Goal: Information Seeking & Learning: Learn about a topic

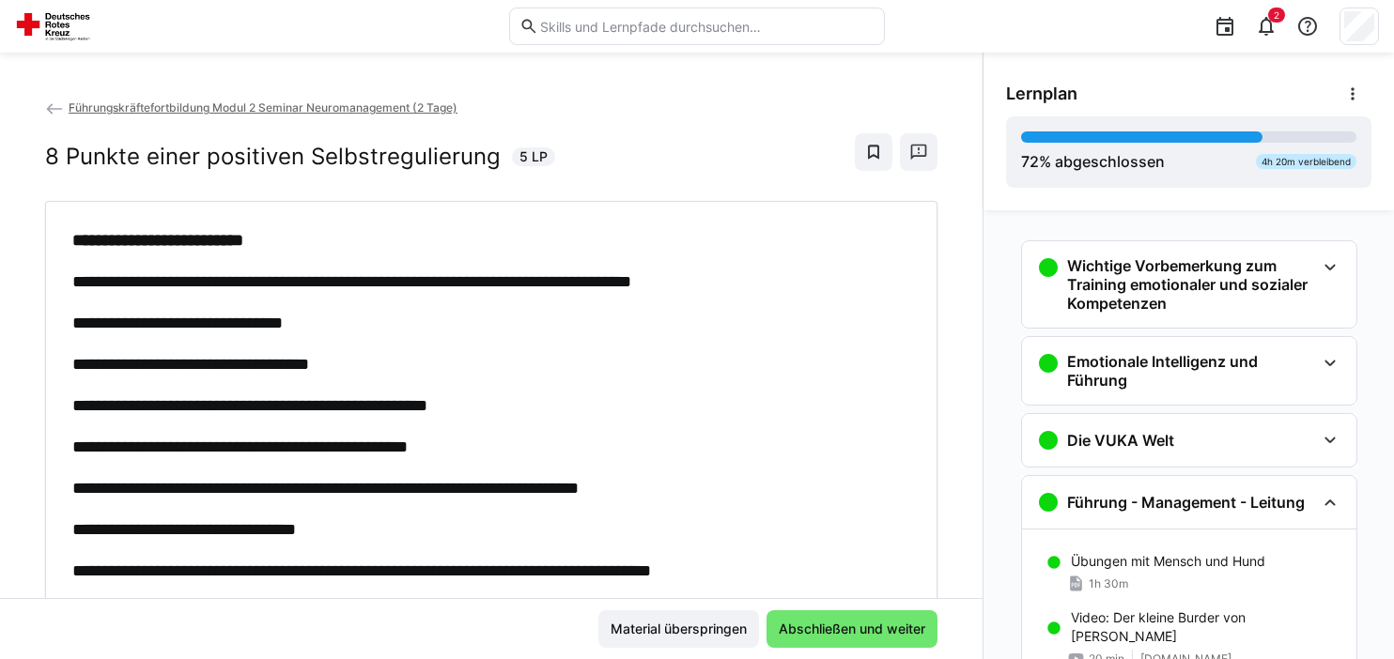
scroll to position [1419, 0]
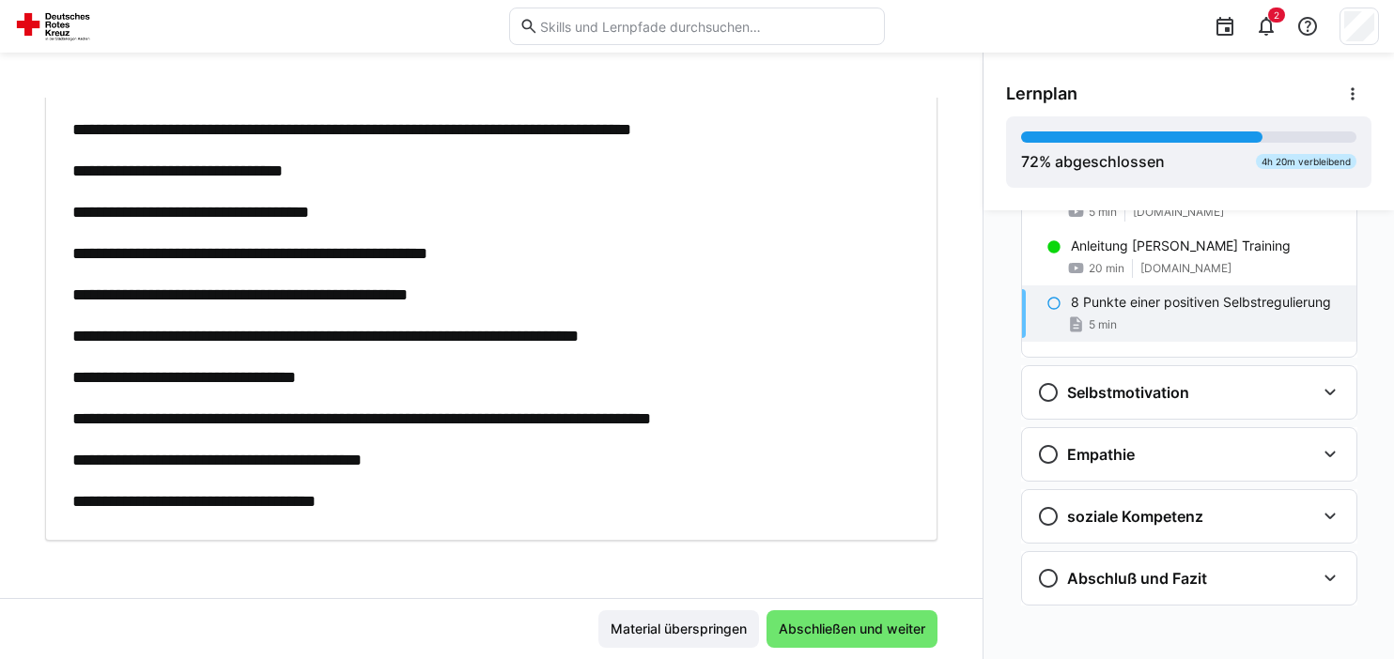
click at [1384, 92] on div "Lernplan 72 % abgeschlossen 4h 20m verbleibend" at bounding box center [1188, 132] width 411 height 158
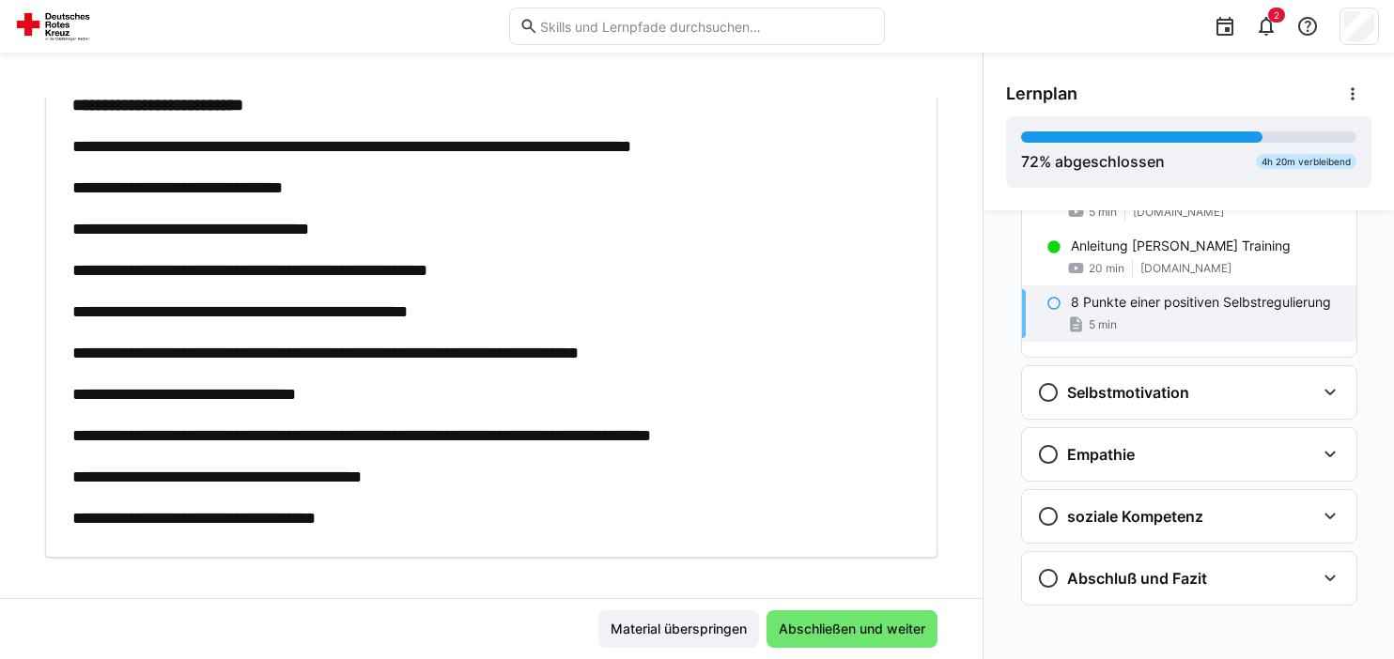
scroll to position [152, 0]
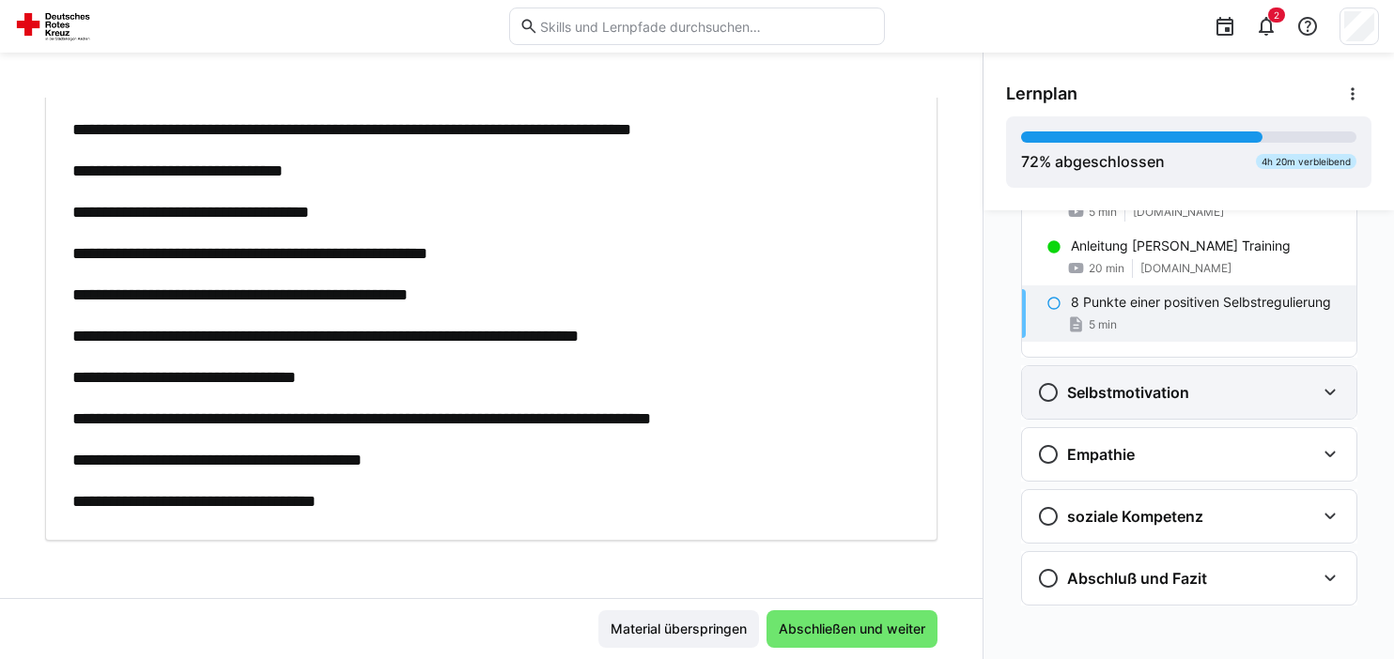
click at [1339, 385] on eds-icon at bounding box center [1330, 392] width 23 height 23
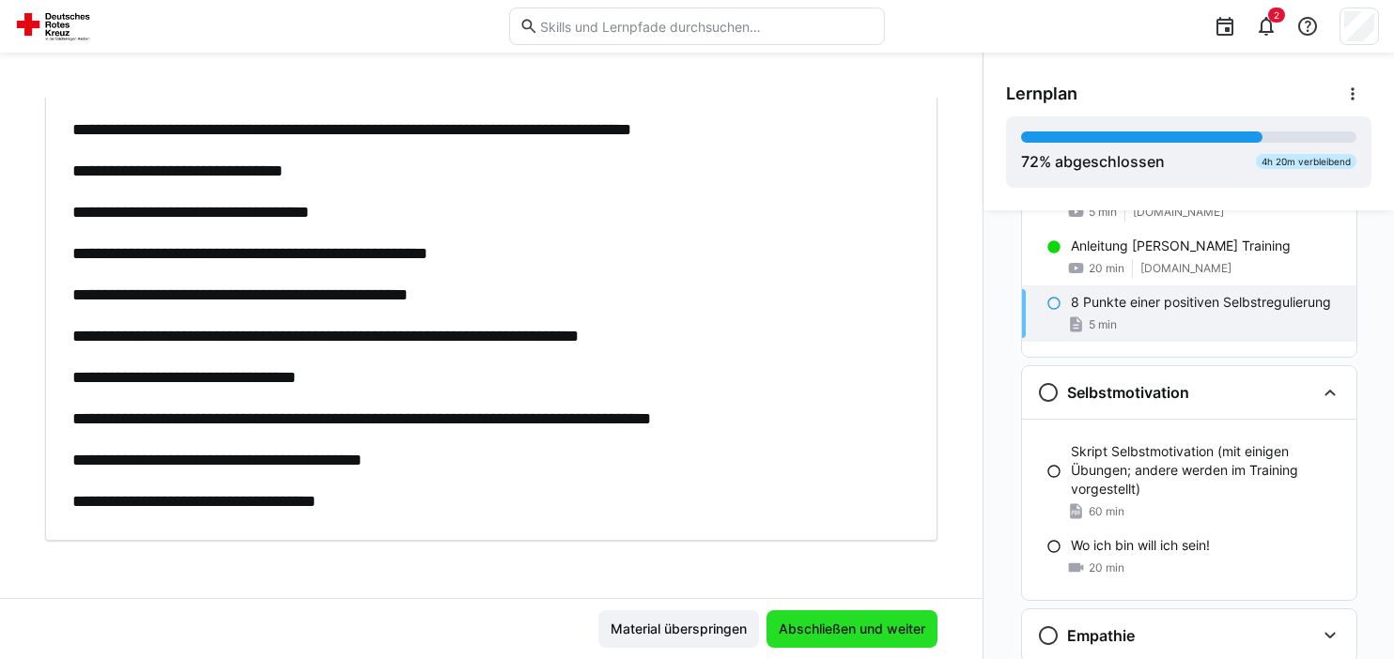
click at [844, 633] on span "Abschließen und weiter" at bounding box center [852, 629] width 152 height 19
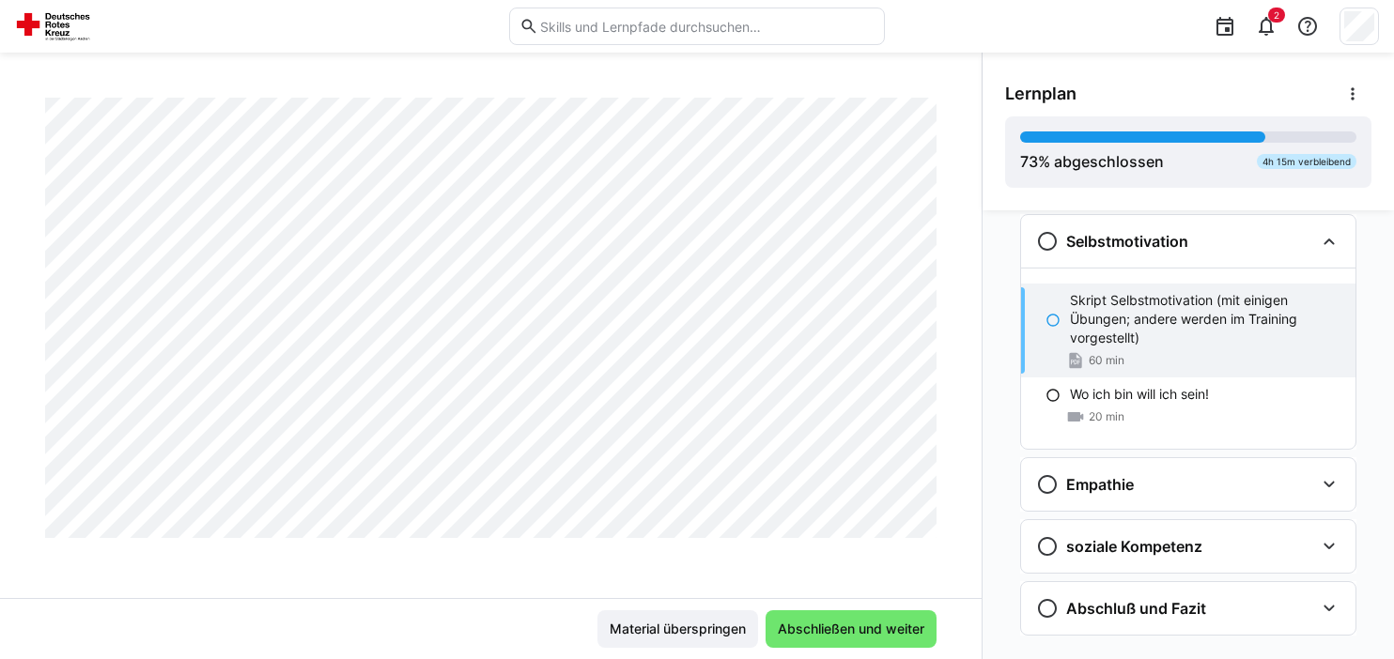
scroll to position [4736, 0]
click at [839, 641] on span "Abschließen und weiter" at bounding box center [850, 629] width 171 height 38
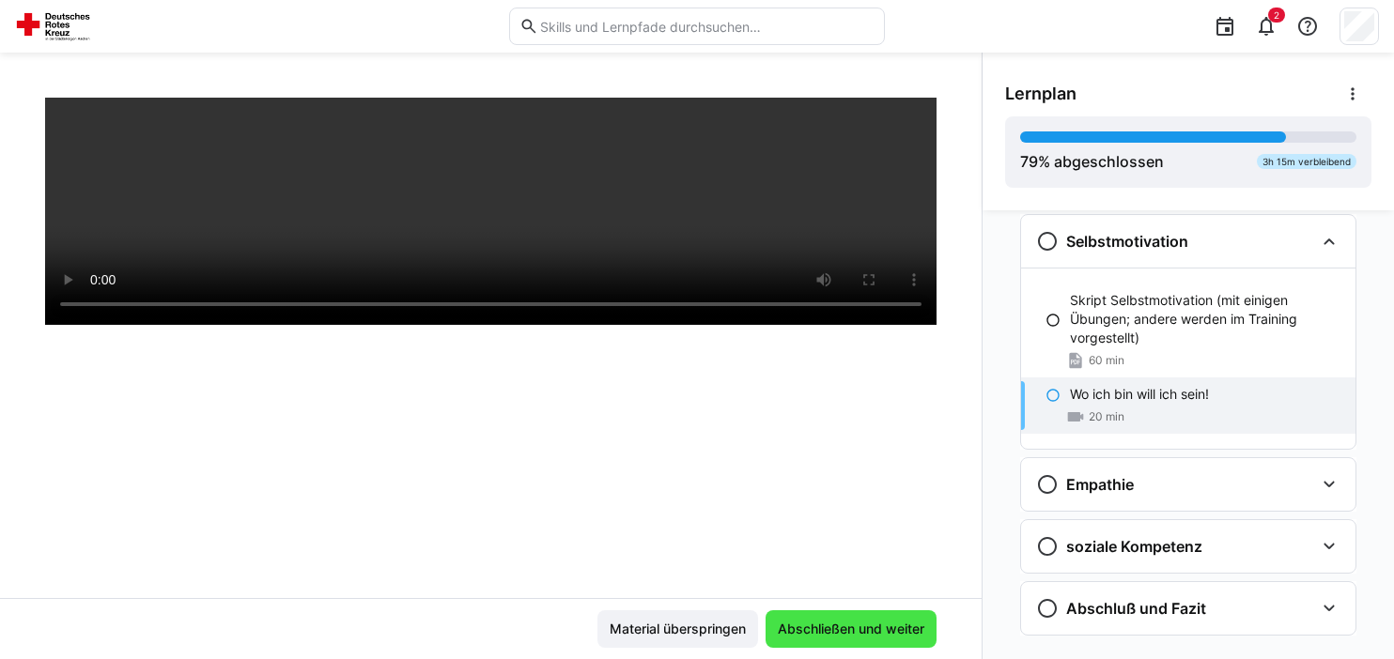
scroll to position [320, 0]
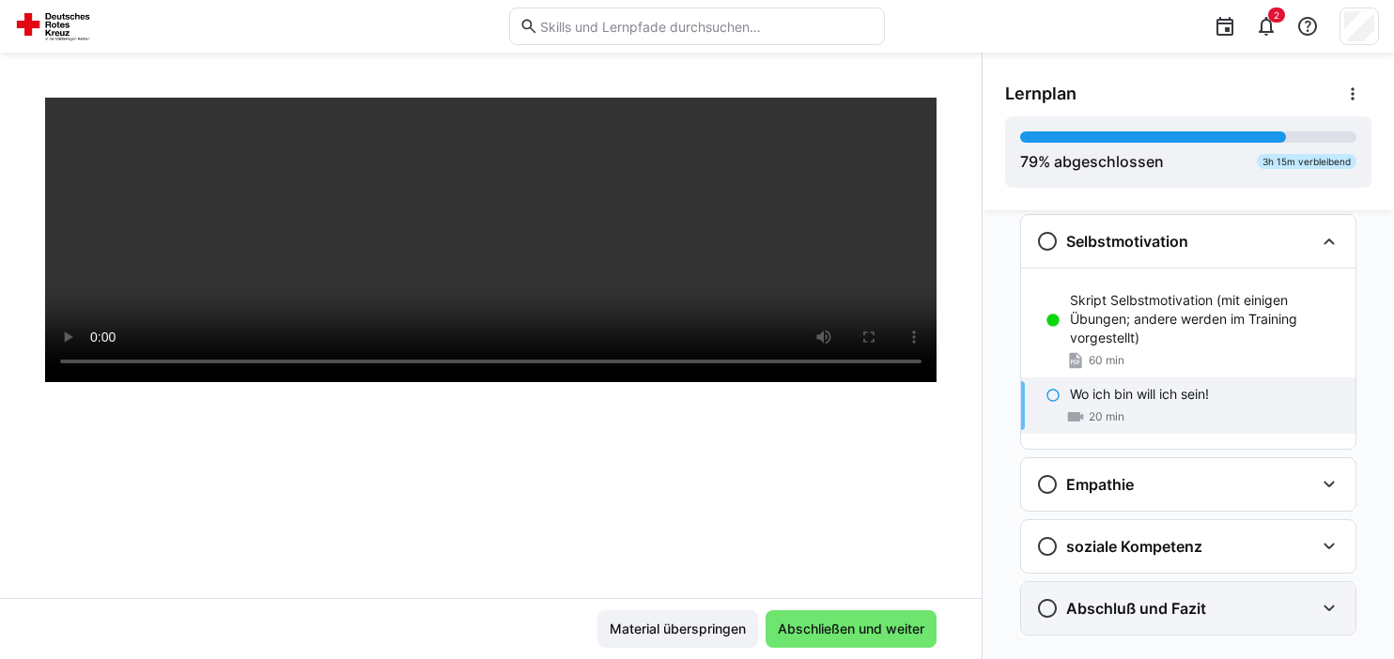
click at [1098, 599] on h3 "Abschluß und Fazit" at bounding box center [1136, 608] width 140 height 19
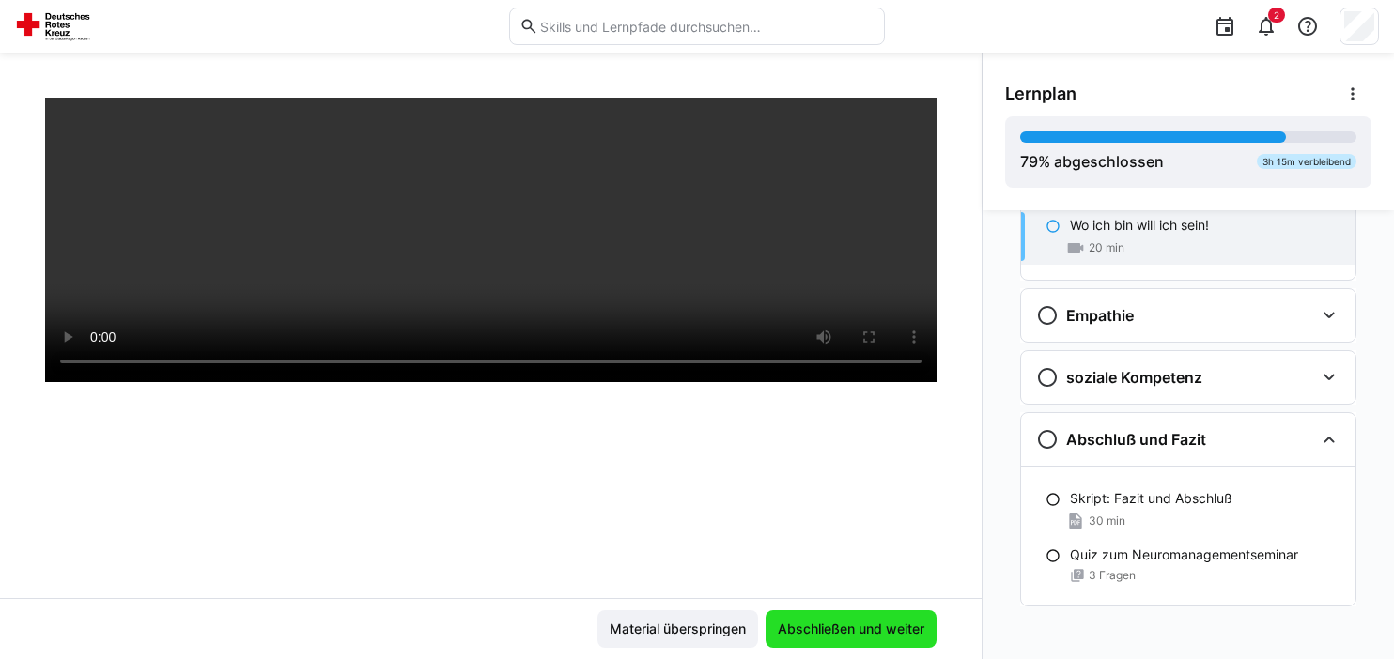
click at [872, 636] on span "Abschließen und weiter" at bounding box center [851, 629] width 152 height 19
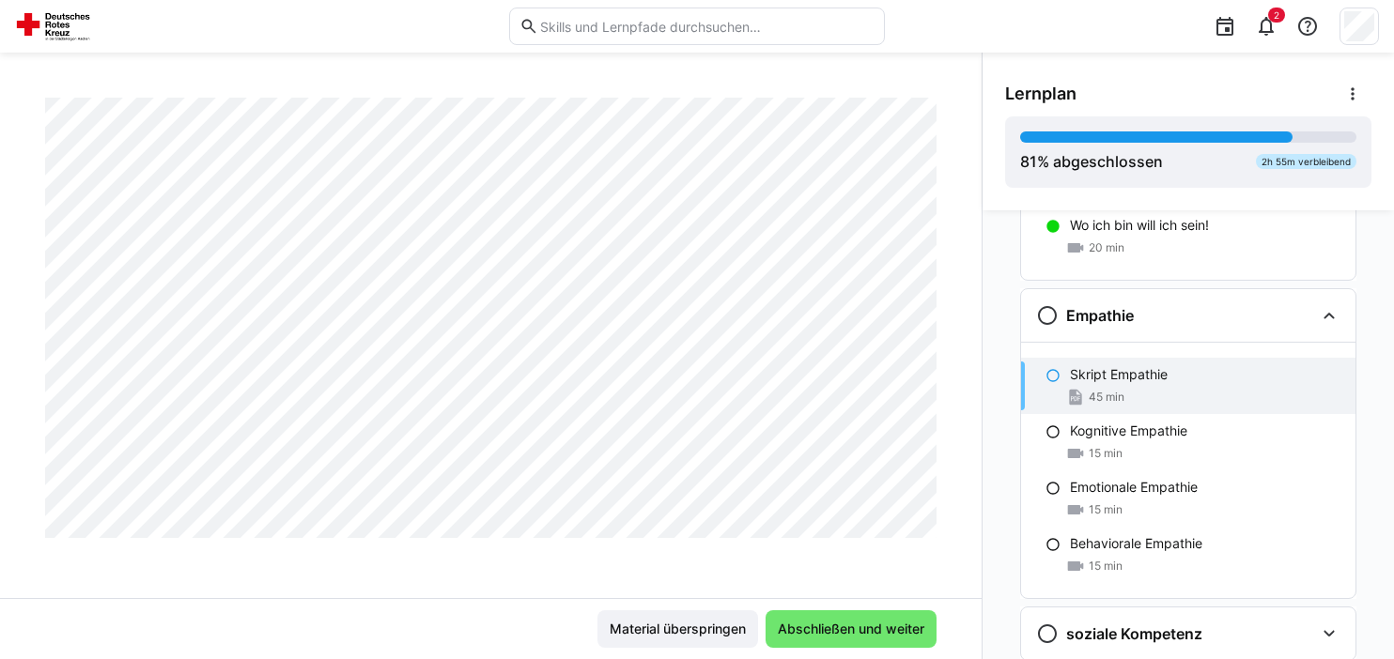
scroll to position [5357, 0]
click at [870, 641] on span "Abschließen und weiter" at bounding box center [850, 629] width 171 height 38
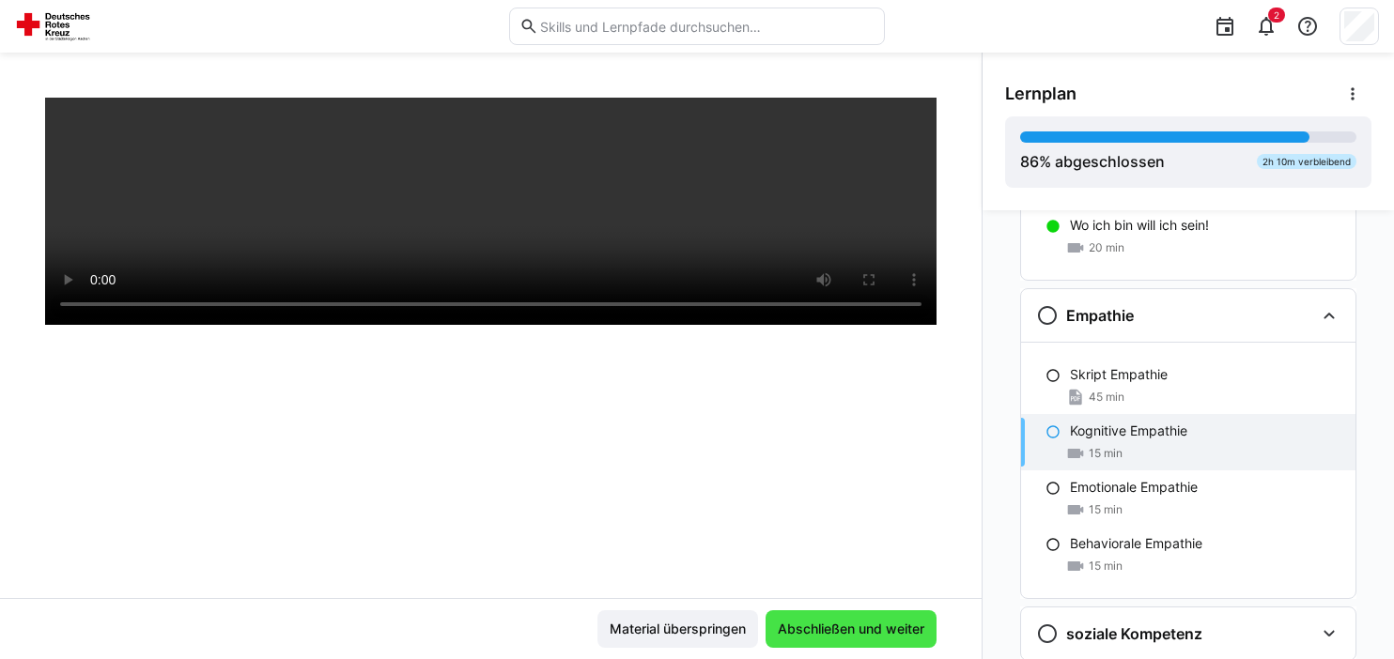
scroll to position [320, 0]
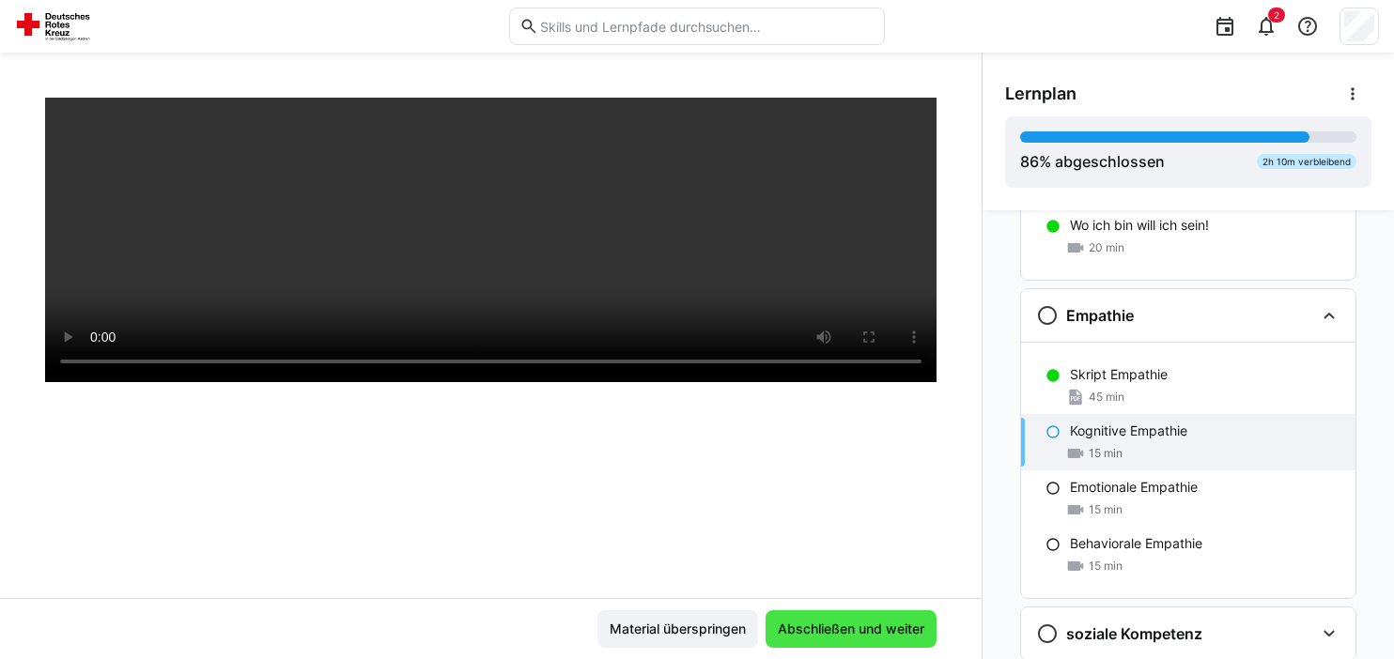
click at [872, 626] on span "Abschließen und weiter" at bounding box center [851, 629] width 152 height 19
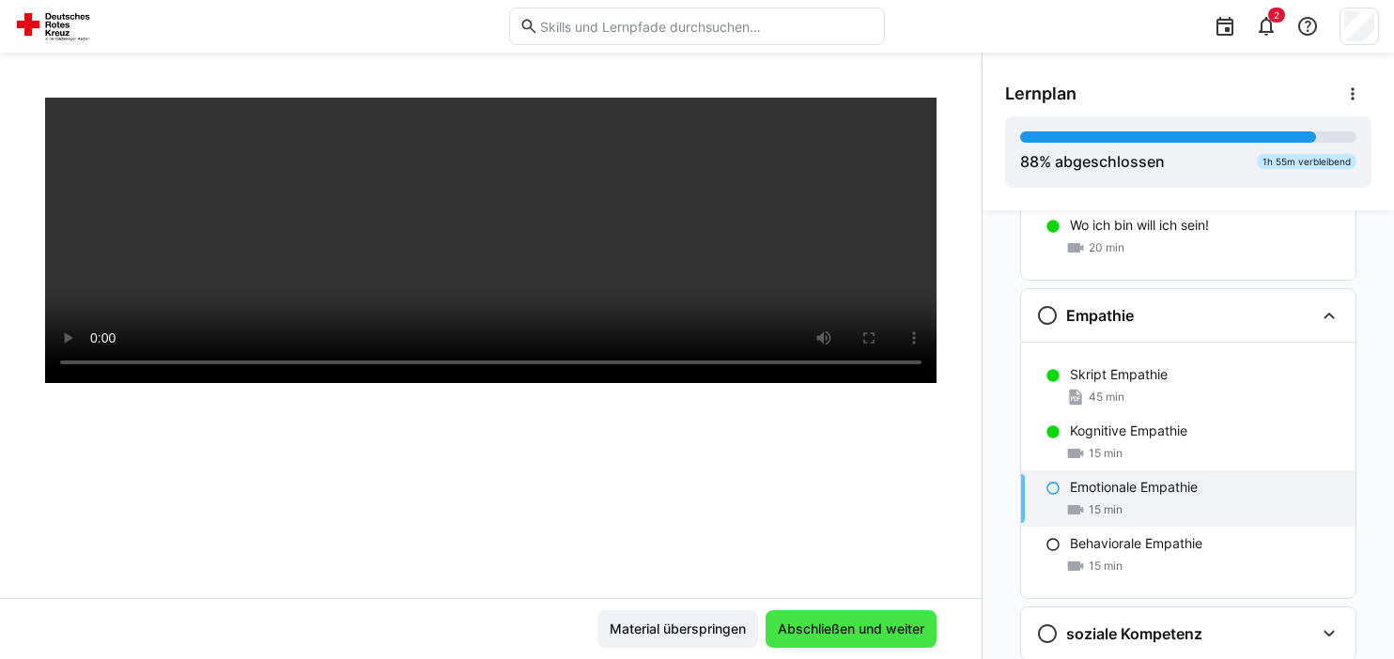
click at [872, 626] on span "Abschließen und weiter" at bounding box center [851, 629] width 152 height 19
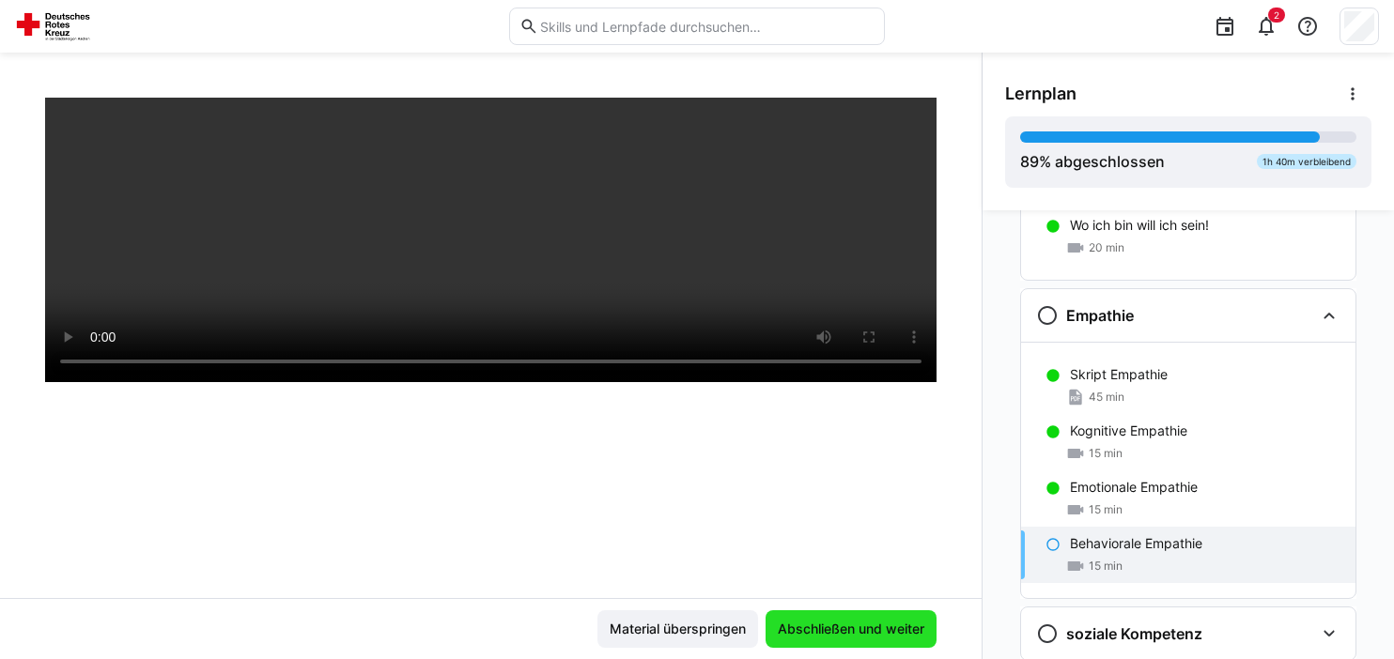
click at [872, 626] on span "Abschließen und weiter" at bounding box center [851, 629] width 152 height 19
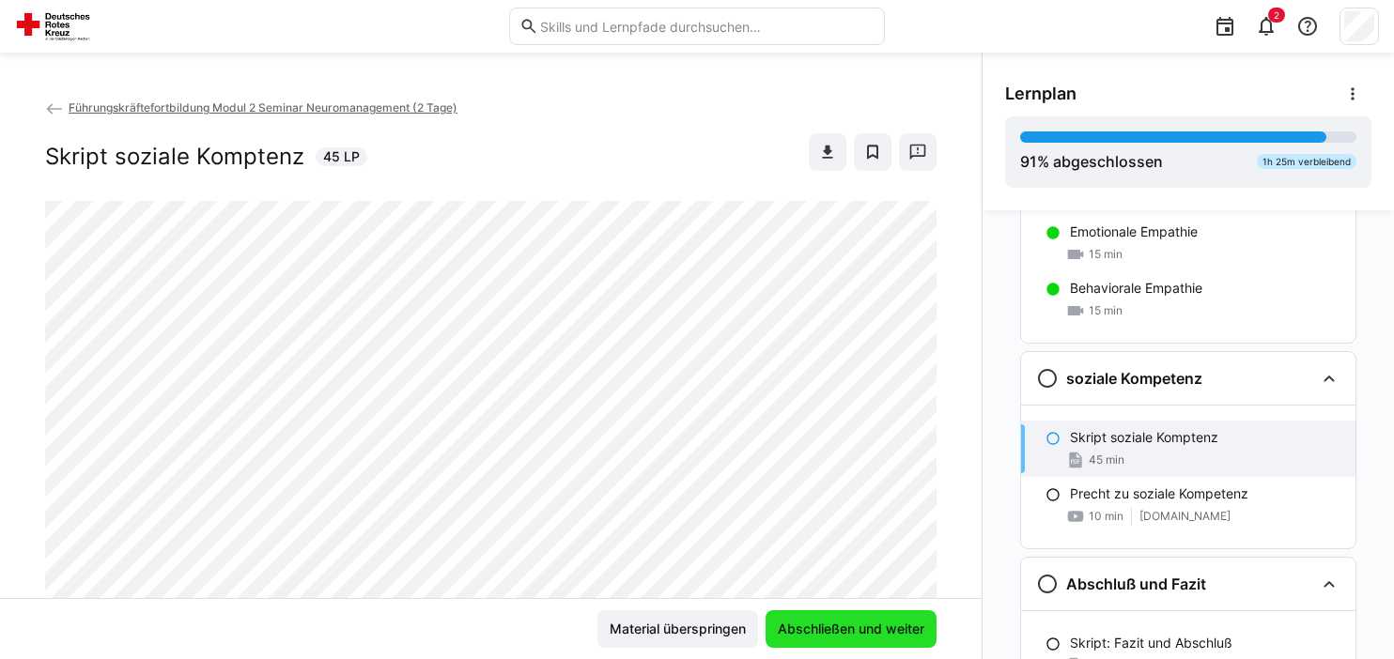
scroll to position [1996, 0]
click at [872, 626] on span "Abschließen und weiter" at bounding box center [851, 629] width 152 height 19
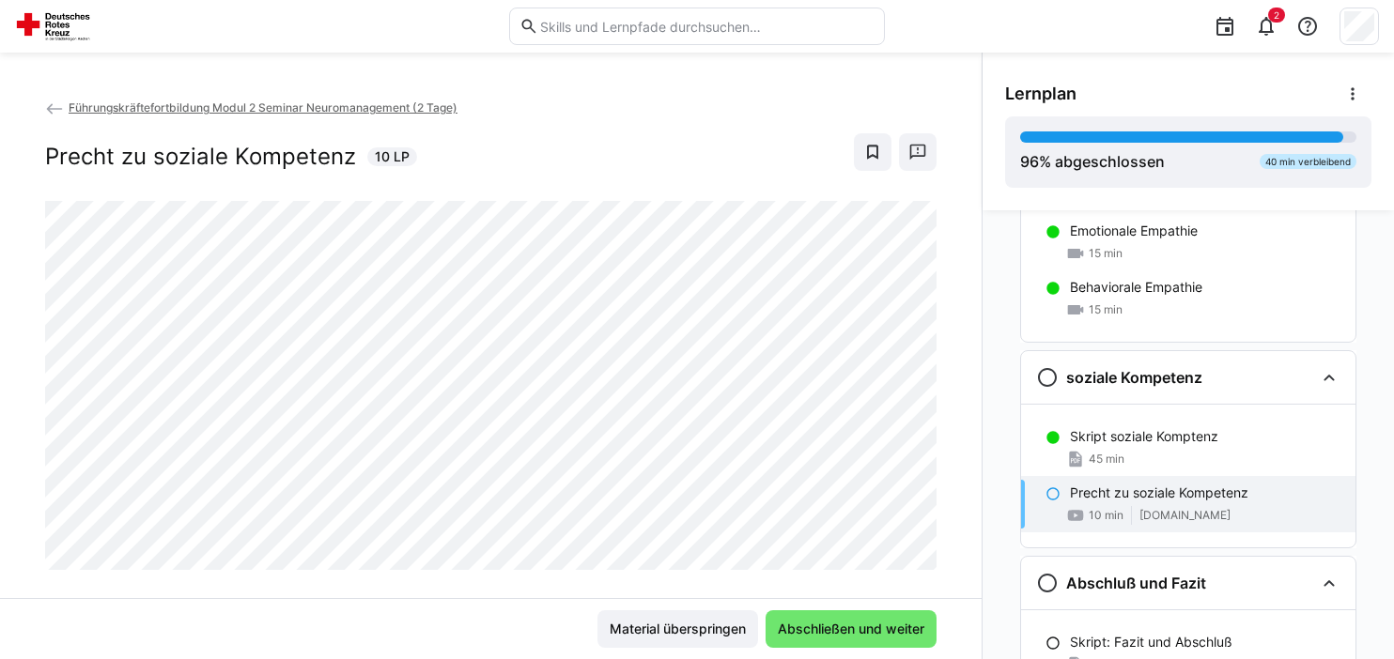
scroll to position [30, 0]
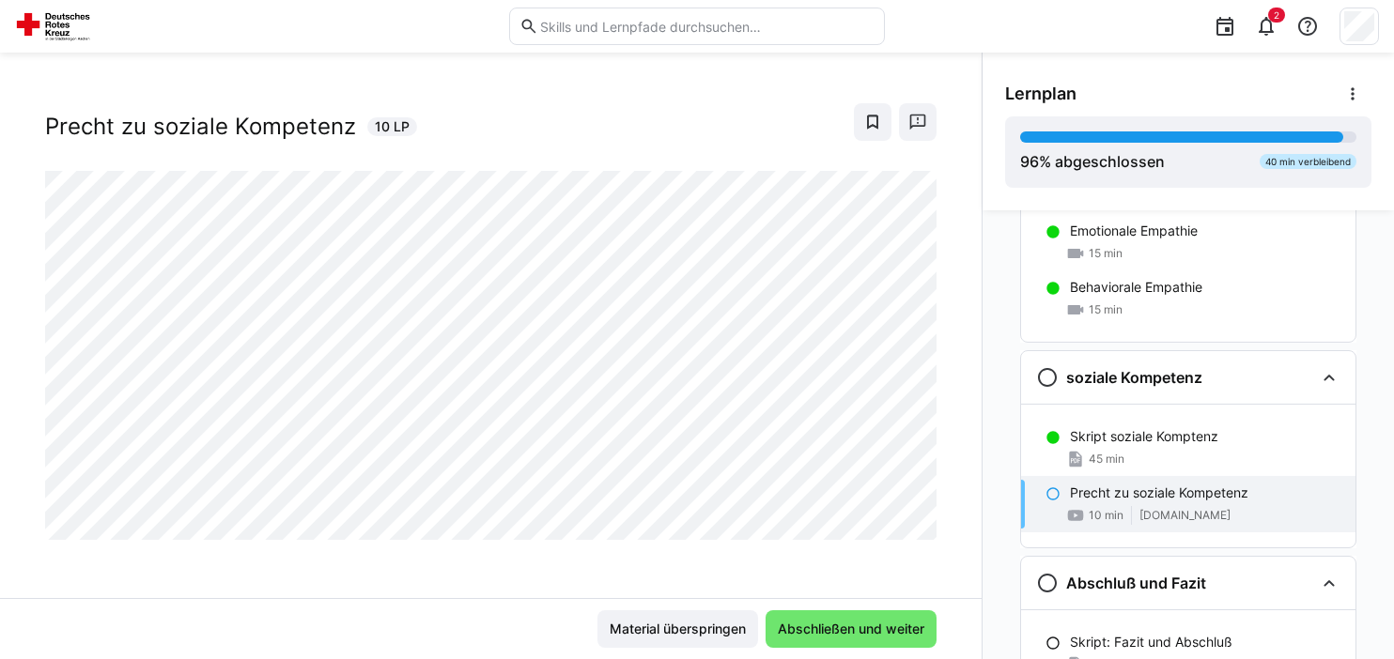
click at [864, 601] on div "Material überspringen Abschließen und weiter" at bounding box center [490, 628] width 981 height 61
click at [866, 629] on span "Abschließen und weiter" at bounding box center [851, 629] width 152 height 19
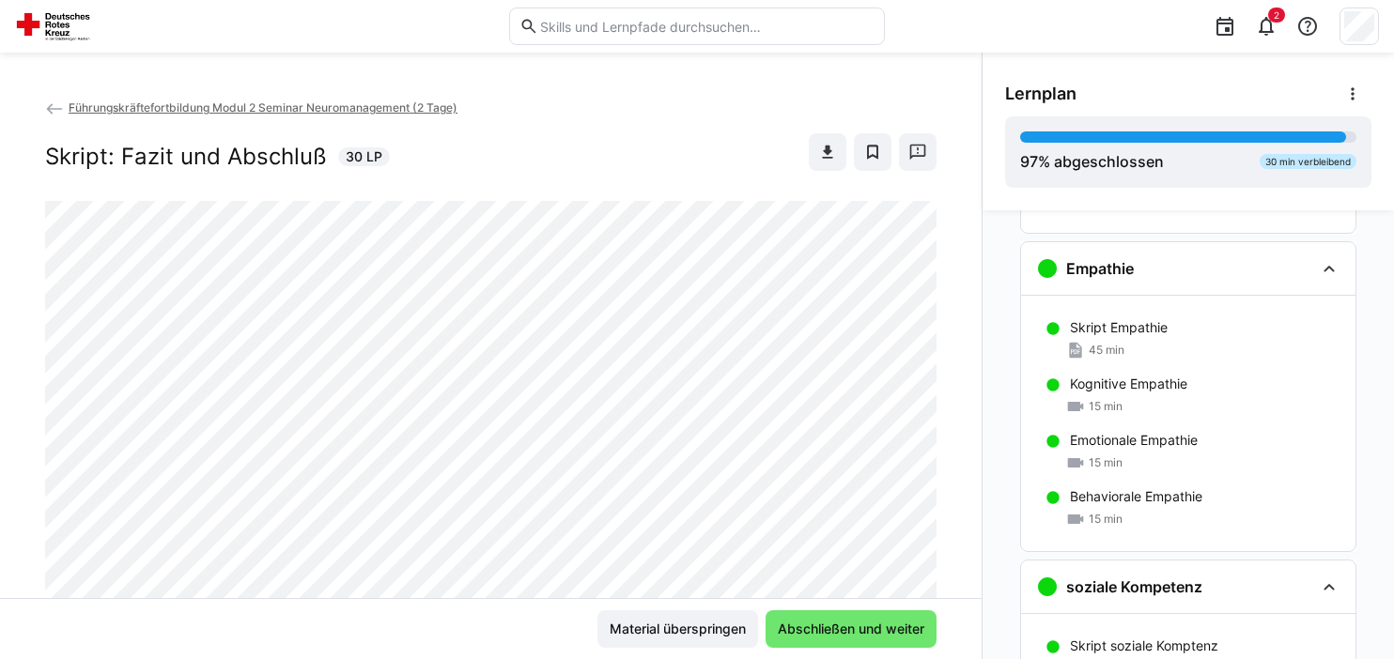
scroll to position [2140, 0]
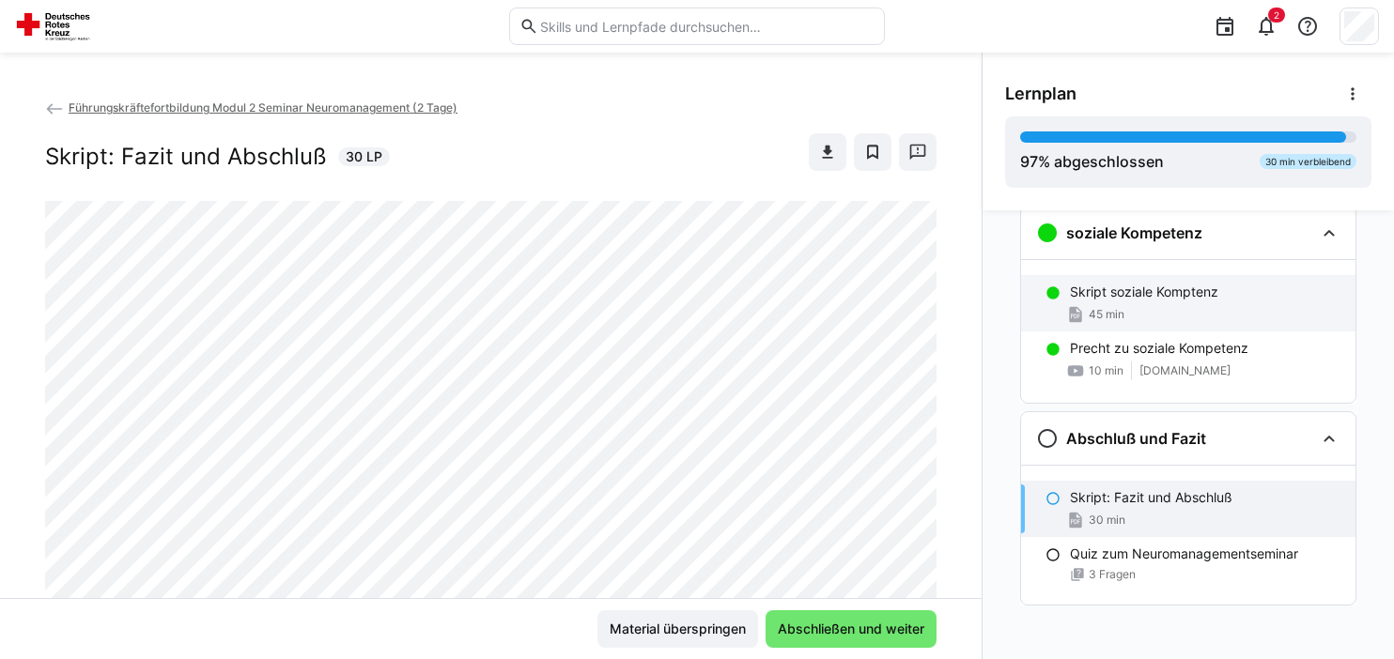
click at [1243, 299] on div "Skript soziale Komptenz 45 min" at bounding box center [1188, 303] width 334 height 56
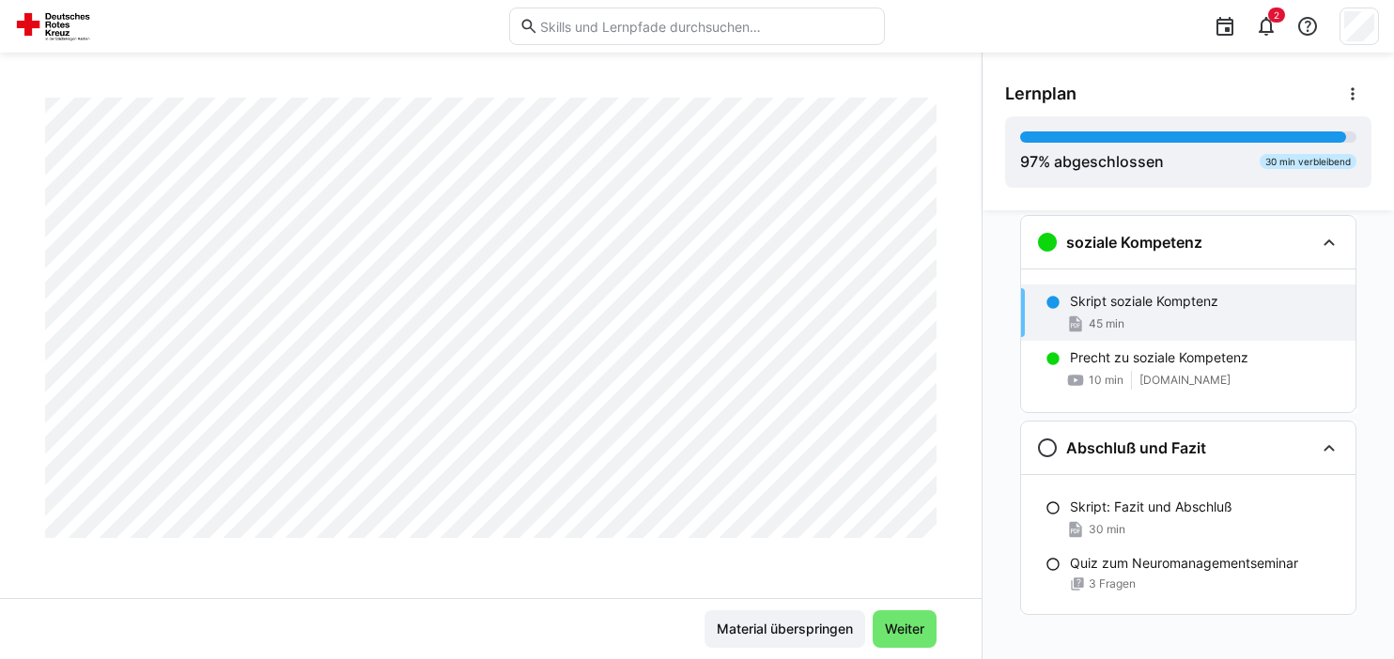
scroll to position [13671, 0]
click at [900, 630] on span "Weiter" at bounding box center [904, 629] width 45 height 19
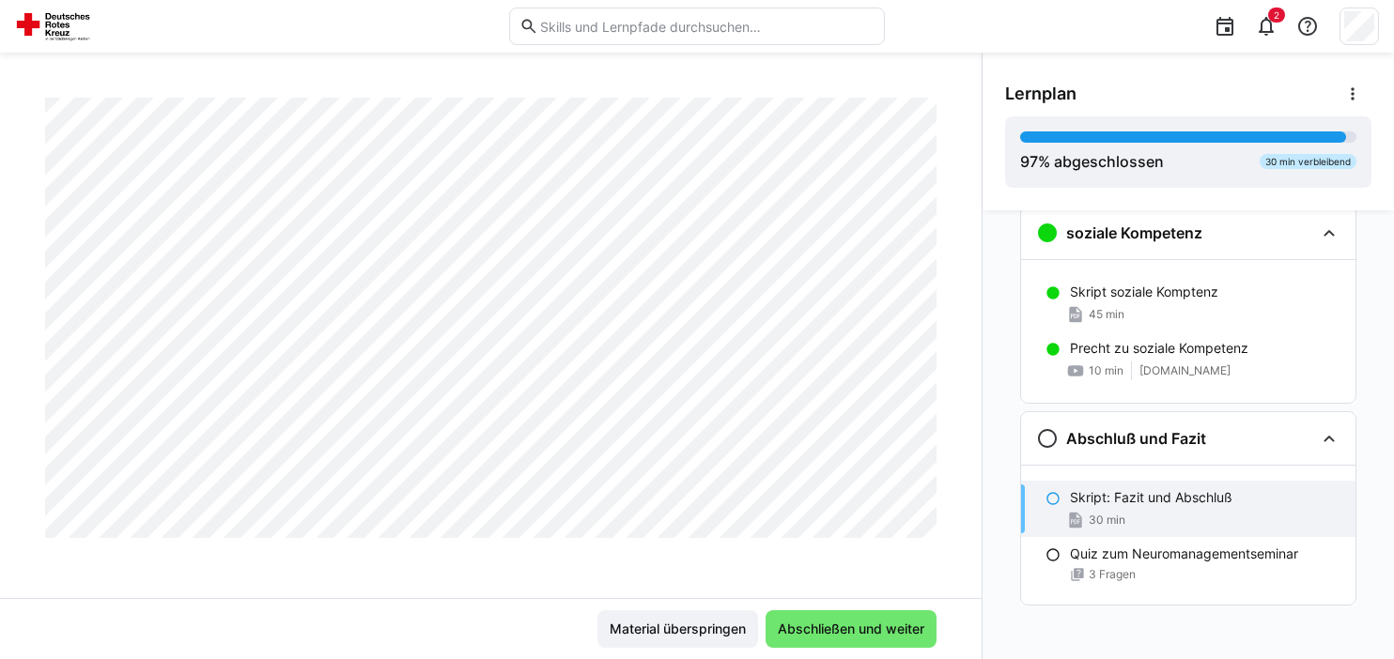
scroll to position [2159, 0]
click at [833, 628] on span "Abschließen und weiter" at bounding box center [851, 629] width 152 height 19
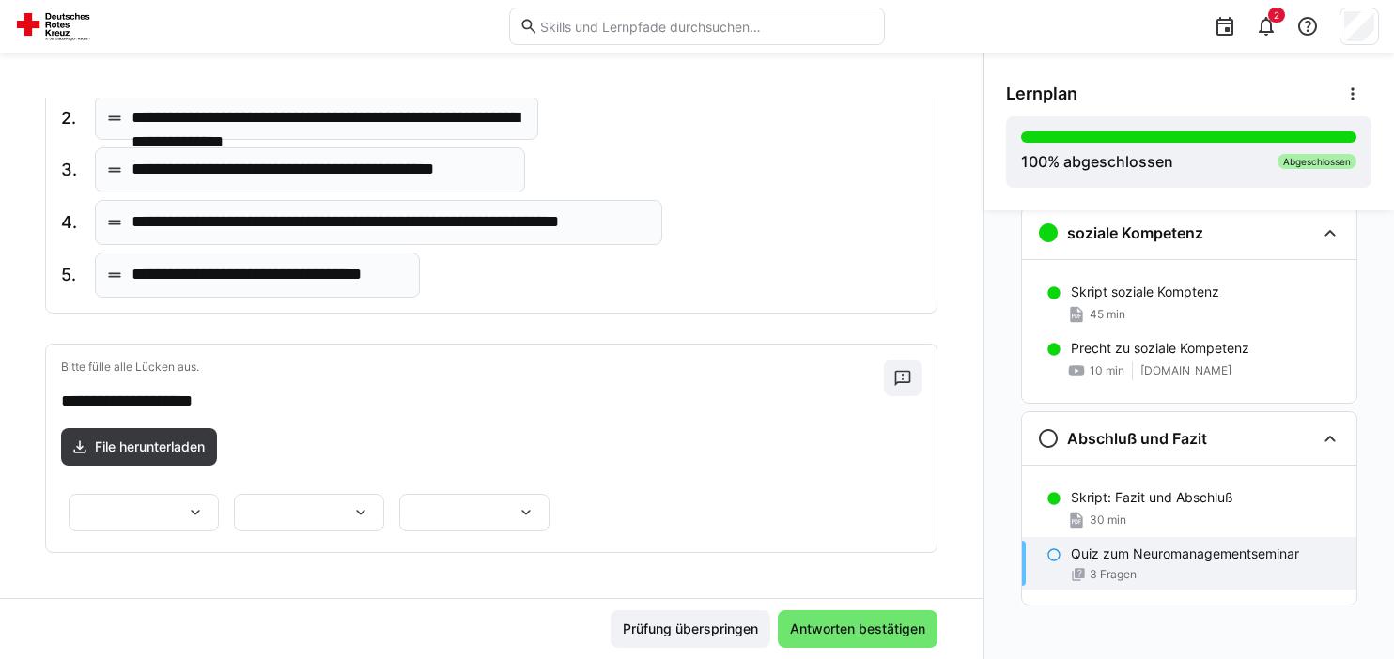
scroll to position [800, 0]
click at [663, 638] on span "Prüfung überspringen" at bounding box center [690, 629] width 141 height 19
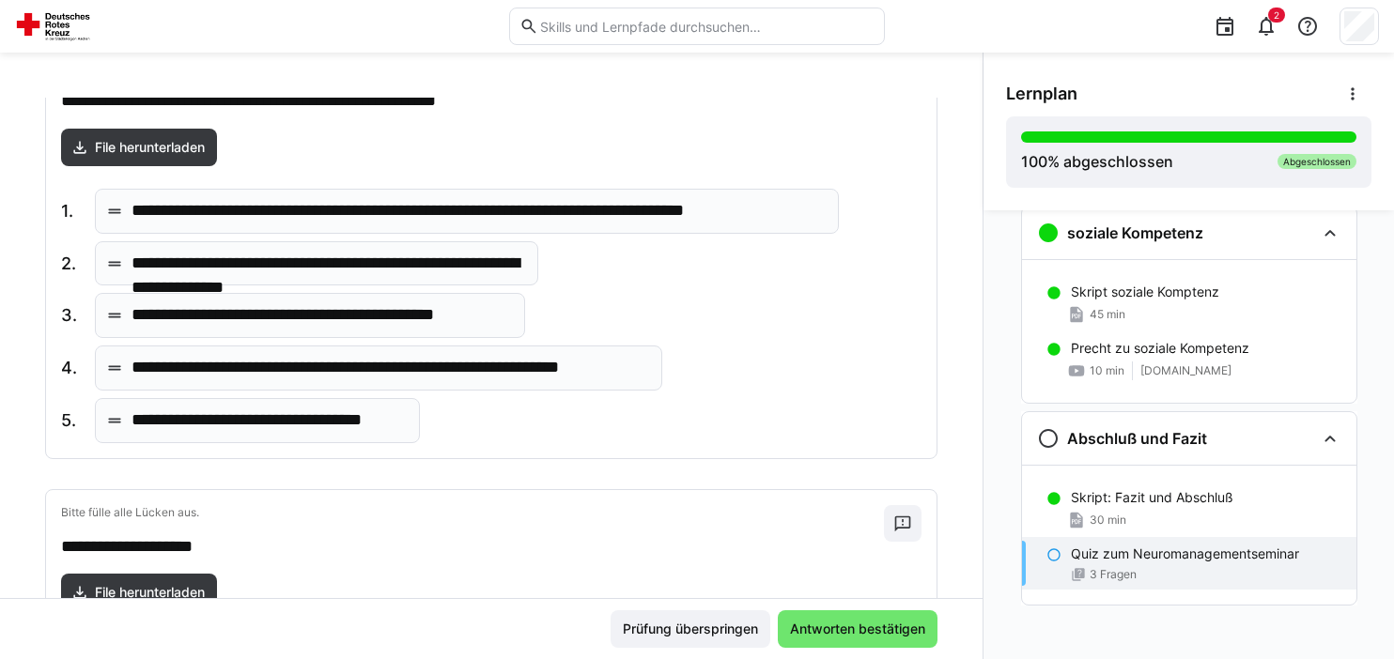
scroll to position [0, 0]
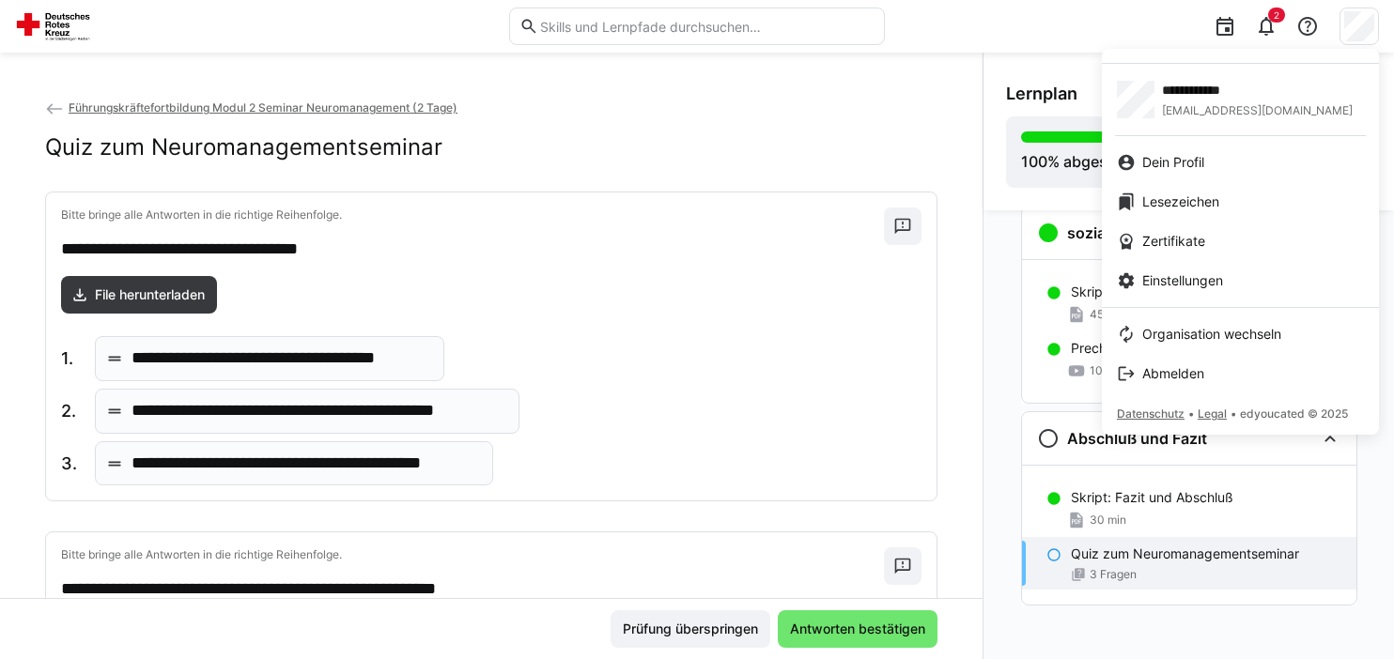
click at [857, 365] on div at bounding box center [697, 329] width 1394 height 659
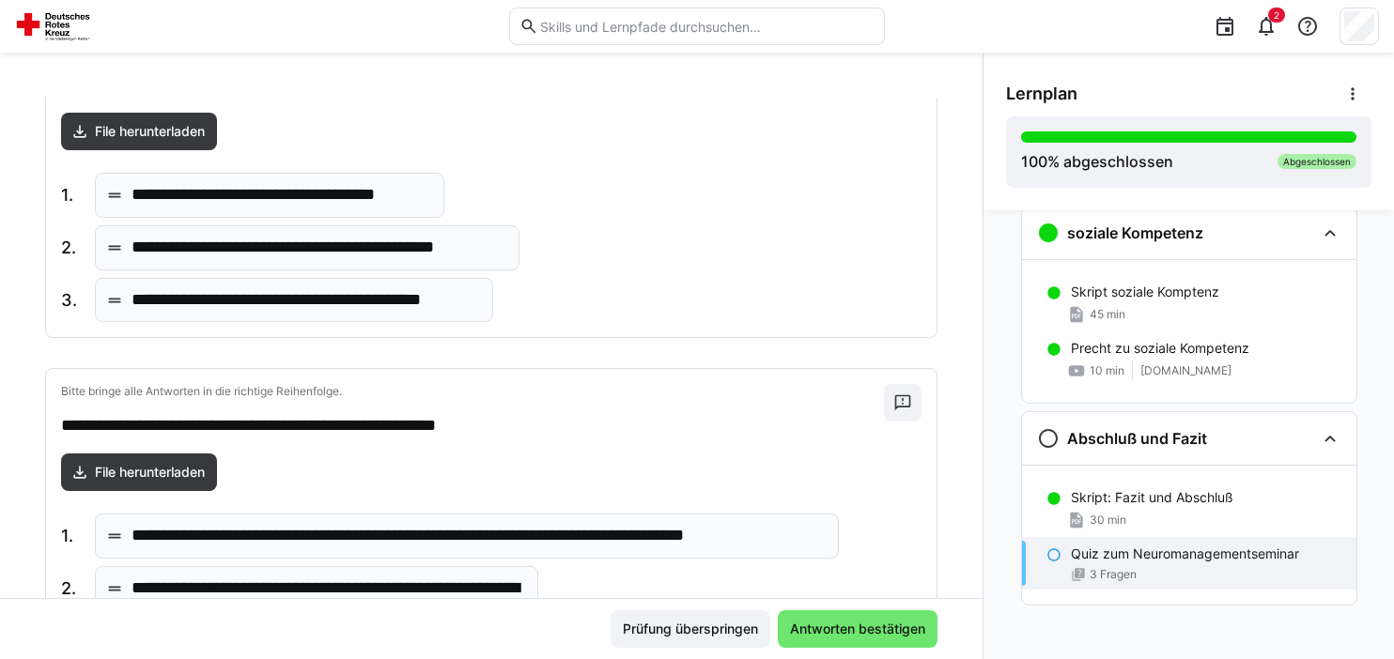
scroll to position [165, 0]
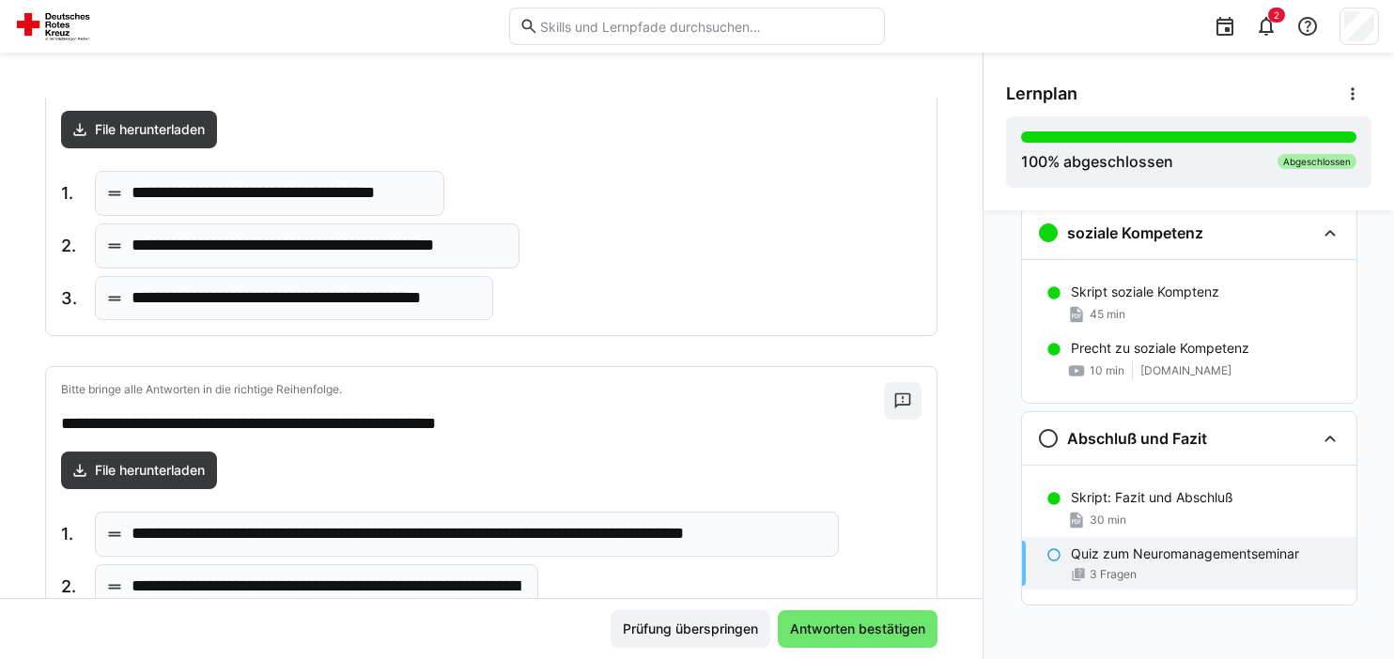
click at [287, 219] on div "**********" at bounding box center [290, 245] width 458 height 149
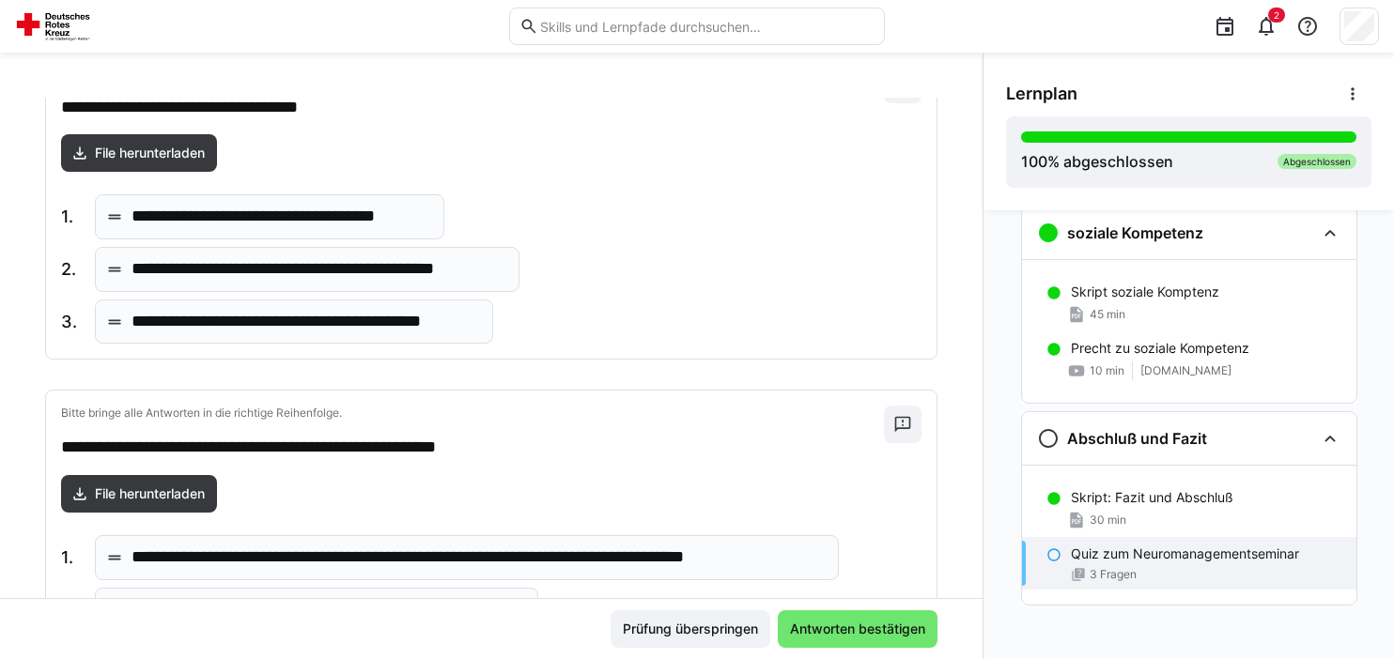
scroll to position [0, 0]
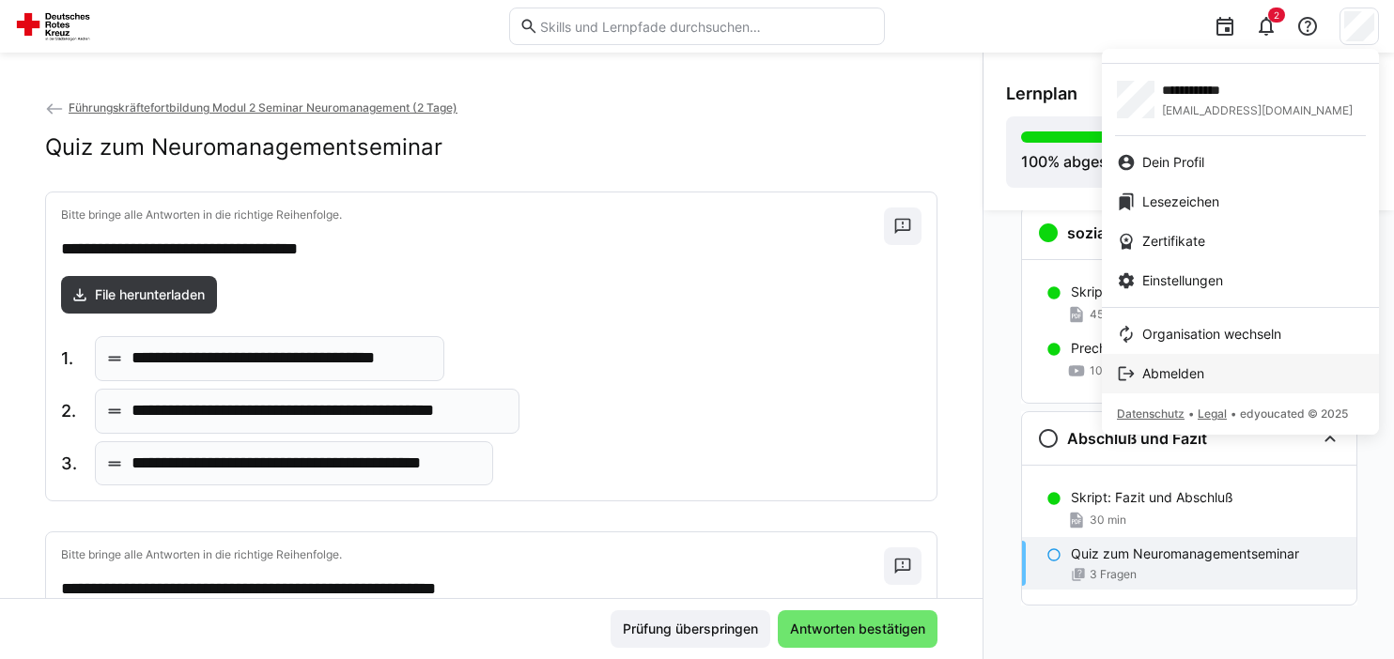
click at [1162, 378] on span "Abmelden" at bounding box center [1173, 373] width 62 height 19
